Goal: Find specific page/section: Find specific page/section

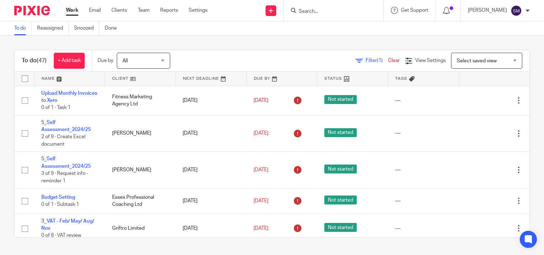
click at [305, 13] on input "Search" at bounding box center [330, 12] width 64 height 6
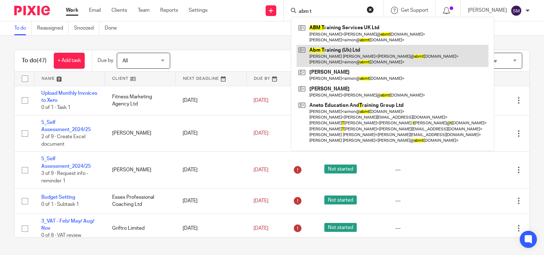
type input "abm t"
click at [341, 51] on link at bounding box center [392, 56] width 192 height 22
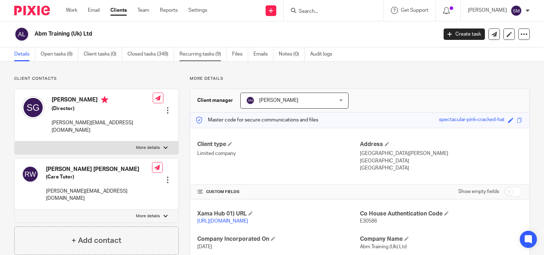
click at [186, 53] on link "Recurring tasks (9)" at bounding box center [202, 54] width 47 height 14
